Goal: Check status

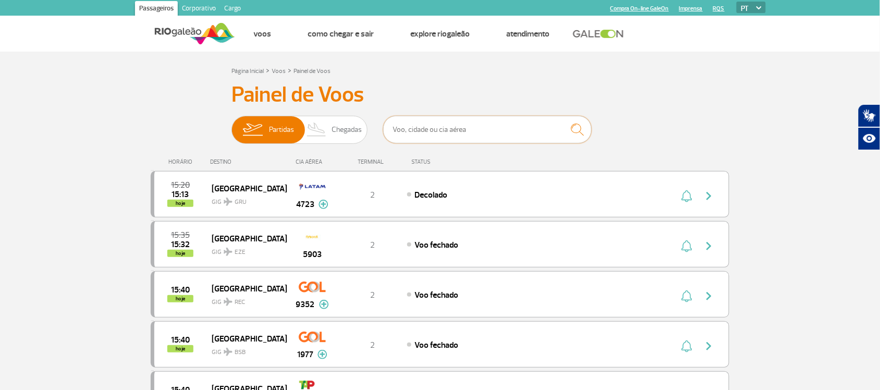
click at [456, 133] on input "text" at bounding box center [487, 130] width 209 height 28
click at [506, 123] on input "text" at bounding box center [487, 130] width 209 height 28
click at [493, 131] on input "text" at bounding box center [487, 130] width 209 height 28
type input "7612"
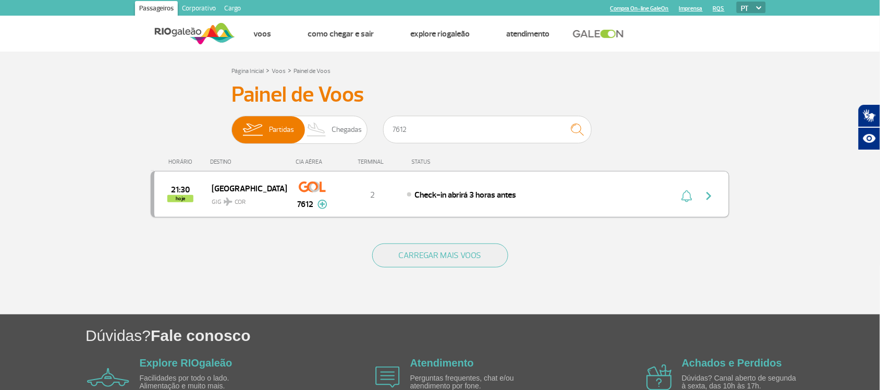
click at [504, 186] on div "21:30 hoje Córdoba GIG COR 7612 2 Check-in abrirá 3 horas antes Parcerias: Amer…" at bounding box center [440, 194] width 579 height 46
click at [588, 193] on div "Check-in abrirá 3 horas antes" at bounding box center [522, 194] width 230 height 11
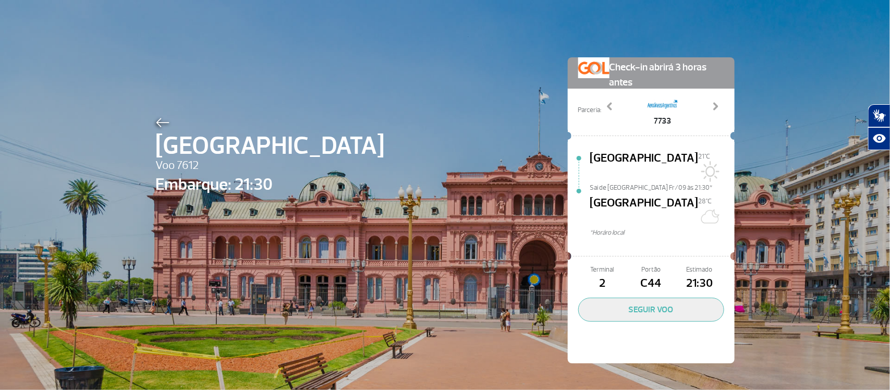
click at [374, 254] on div "Córdoba Voo 7612 Embarque: 21:30 Check-in abrirá 3 horas antes Parceria: 7727 7…" at bounding box center [445, 194] width 594 height 389
